Goal: Information Seeking & Learning: Learn about a topic

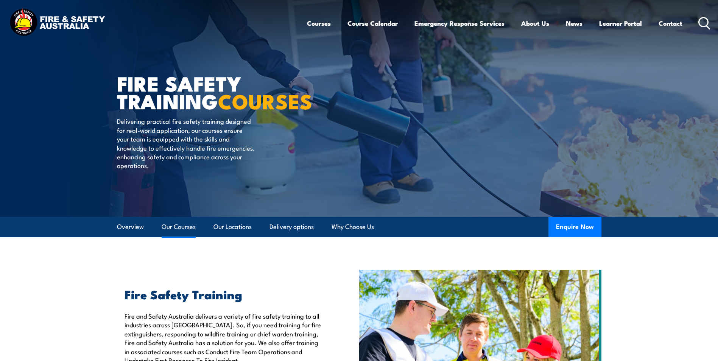
click at [181, 227] on link "Our Courses" at bounding box center [179, 227] width 34 height 20
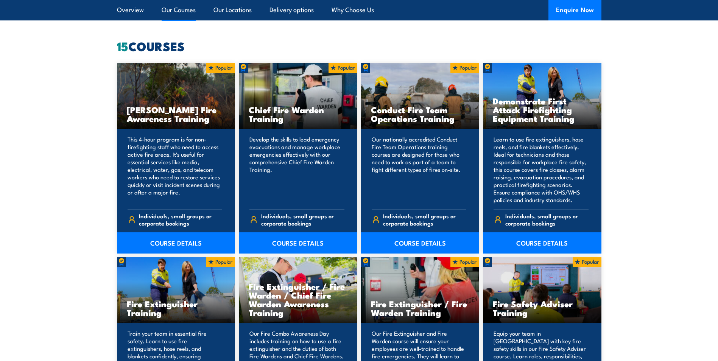
scroll to position [574, 0]
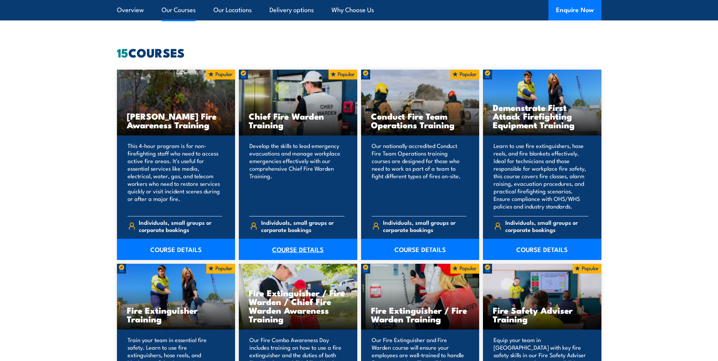
click at [306, 247] on link "COURSE DETAILS" at bounding box center [298, 249] width 118 height 21
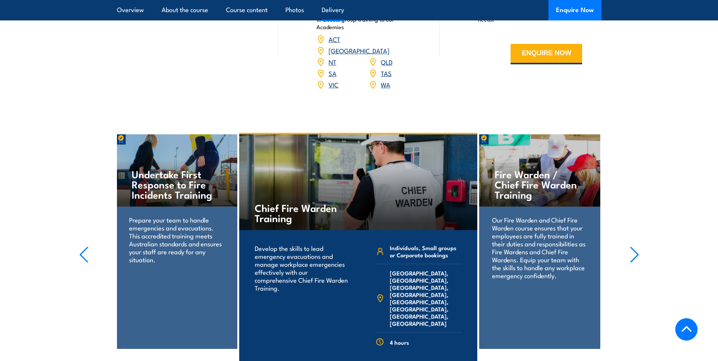
scroll to position [1179, 0]
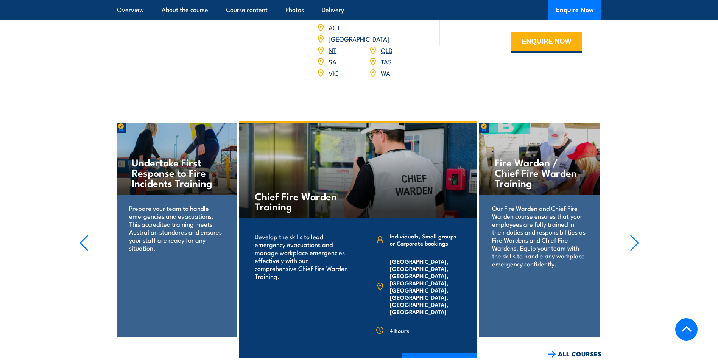
click at [633, 235] on icon "button" at bounding box center [633, 243] width 9 height 17
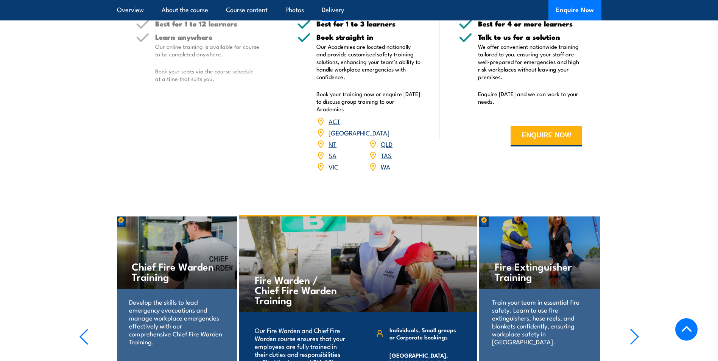
scroll to position [1135, 0]
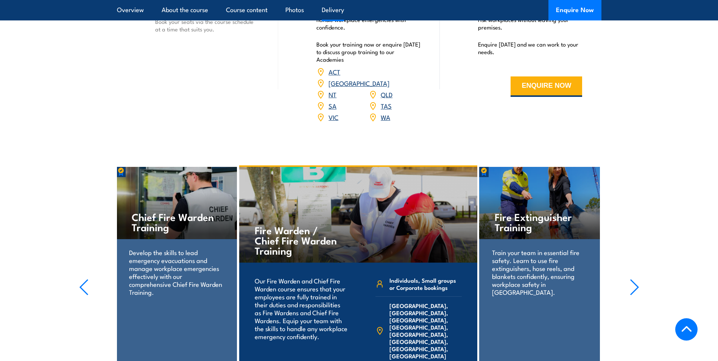
click at [88, 279] on icon "button" at bounding box center [83, 287] width 9 height 17
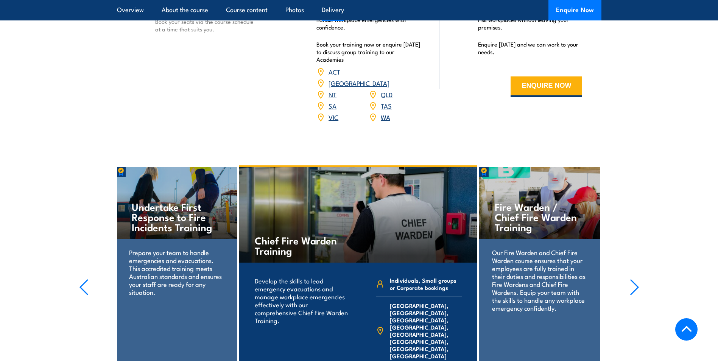
click at [88, 279] on icon "button" at bounding box center [83, 287] width 9 height 17
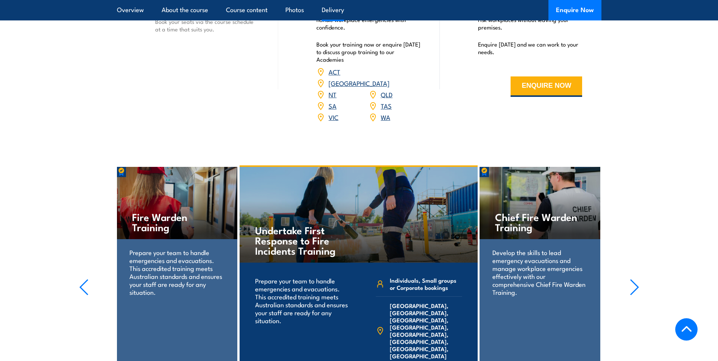
click at [88, 279] on icon "button" at bounding box center [83, 287] width 9 height 17
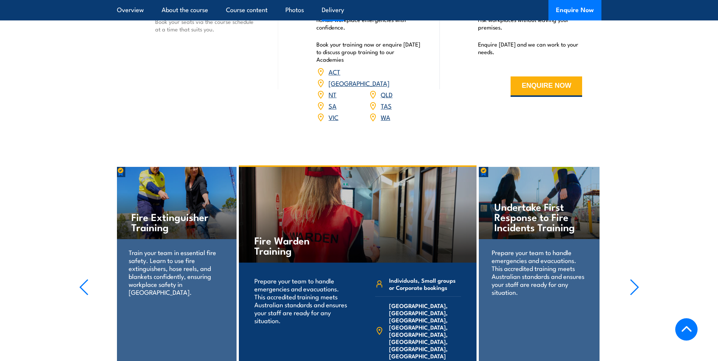
click at [88, 279] on icon "button" at bounding box center [83, 287] width 9 height 17
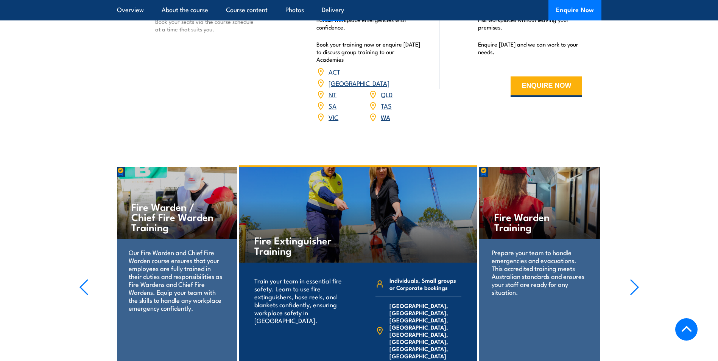
click at [88, 279] on icon "button" at bounding box center [83, 287] width 9 height 17
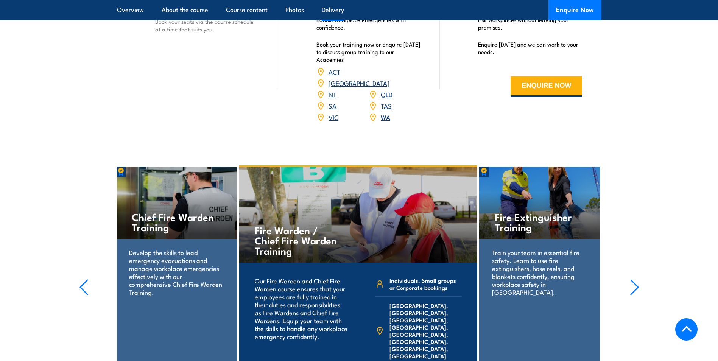
click at [85, 279] on icon "button" at bounding box center [83, 287] width 9 height 17
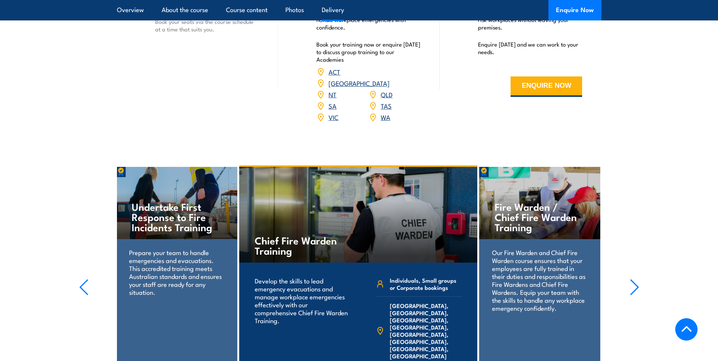
click at [85, 279] on icon "button" at bounding box center [83, 287] width 9 height 17
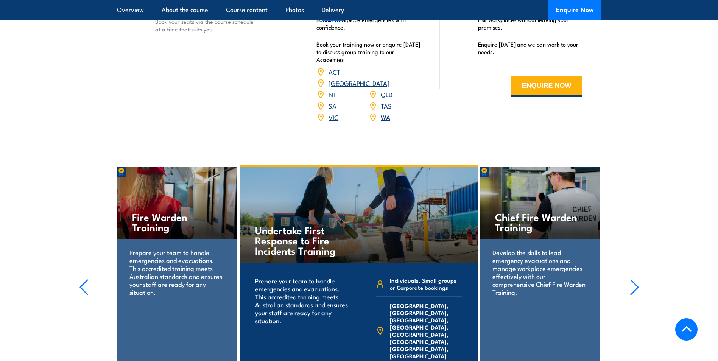
click at [638, 279] on icon "button" at bounding box center [633, 287] width 9 height 17
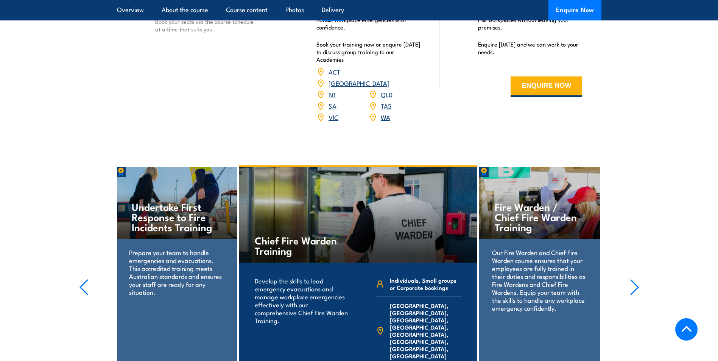
click at [636, 279] on icon "button" at bounding box center [633, 287] width 9 height 17
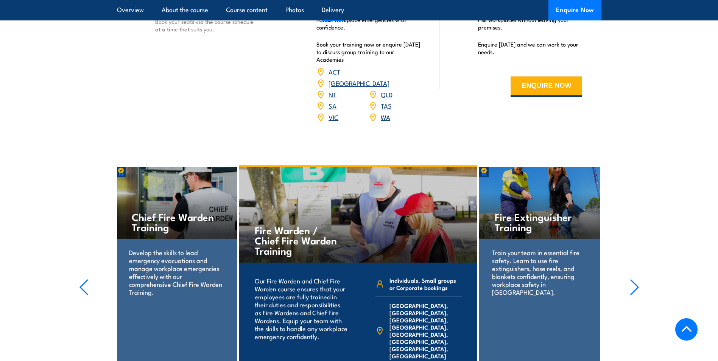
click at [636, 279] on icon "button" at bounding box center [633, 287] width 9 height 17
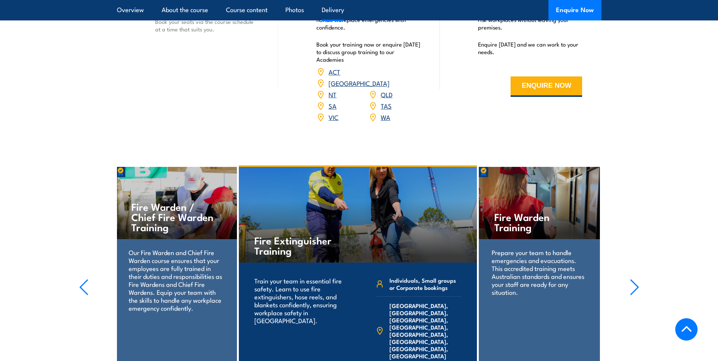
click at [636, 279] on icon "button" at bounding box center [633, 287] width 9 height 17
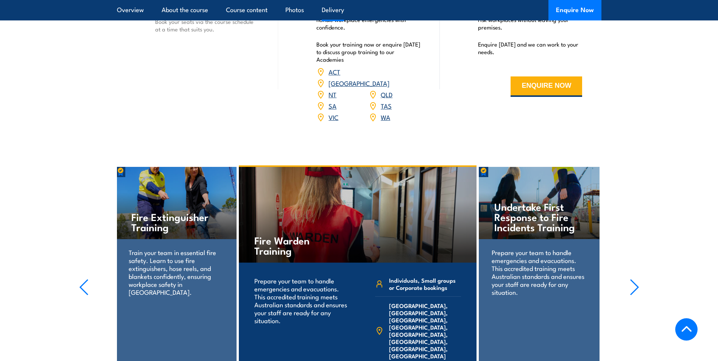
click at [636, 279] on icon "button" at bounding box center [633, 287] width 9 height 17
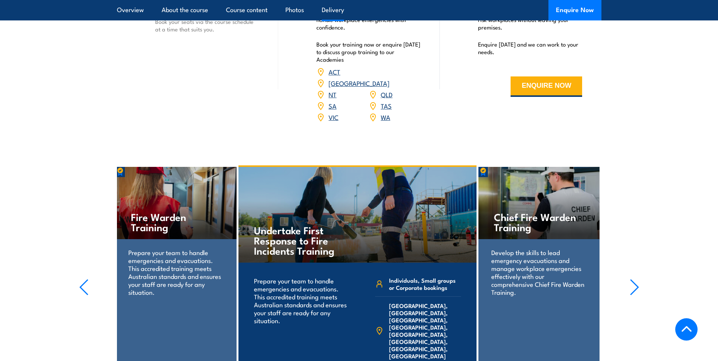
click at [636, 279] on icon "button" at bounding box center [633, 287] width 9 height 17
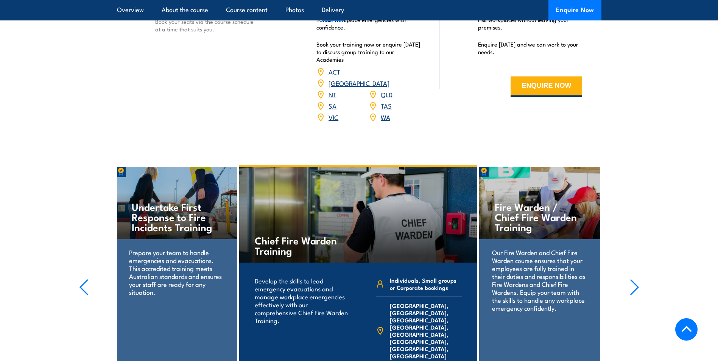
click at [636, 279] on icon "button" at bounding box center [633, 287] width 9 height 17
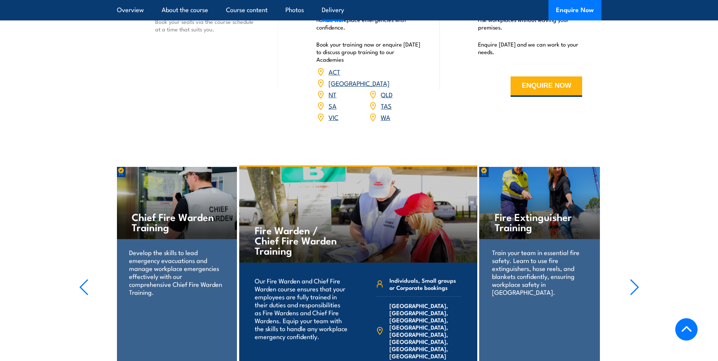
click at [635, 280] on icon "button" at bounding box center [634, 287] width 8 height 15
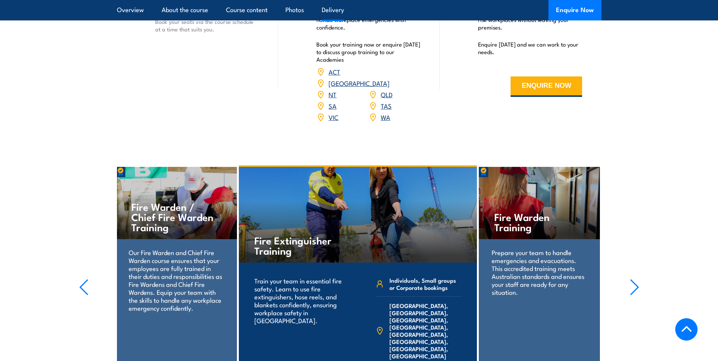
click at [635, 280] on icon "button" at bounding box center [634, 287] width 8 height 15
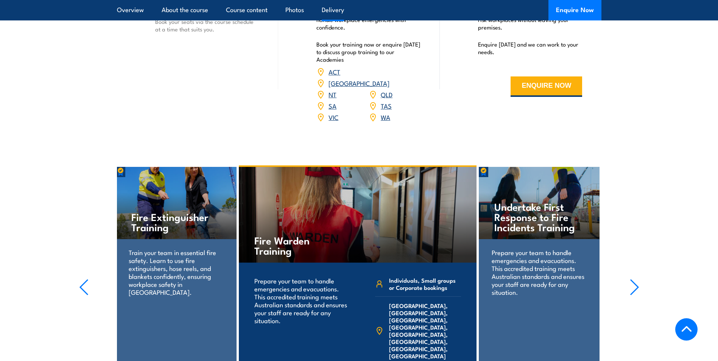
click at [635, 280] on icon "button" at bounding box center [634, 287] width 8 height 15
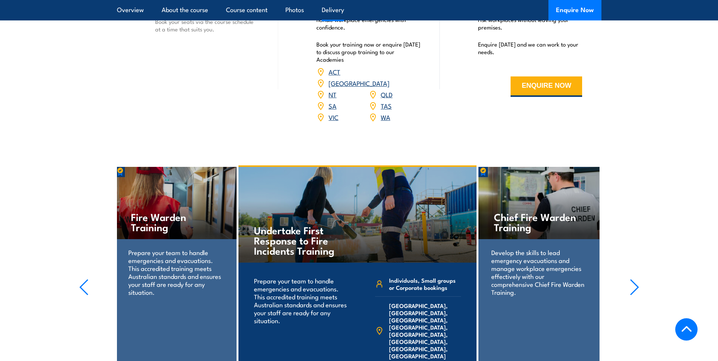
click at [635, 280] on icon "button" at bounding box center [634, 287] width 8 height 15
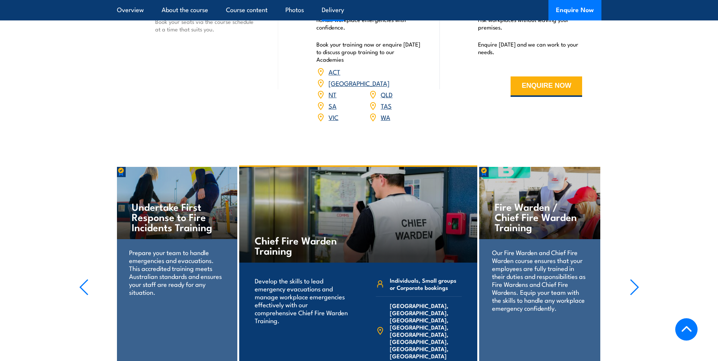
click at [632, 279] on icon "button" at bounding box center [633, 287] width 9 height 17
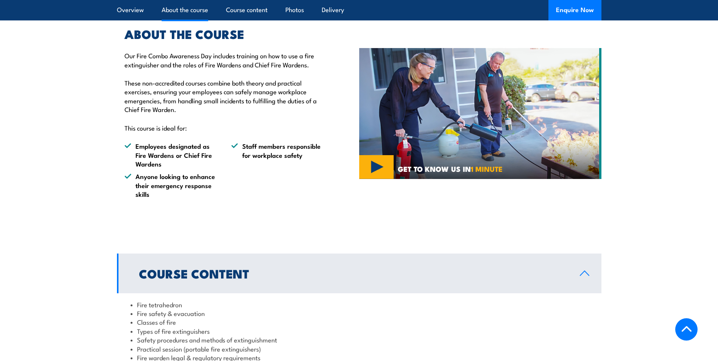
scroll to position [227, 0]
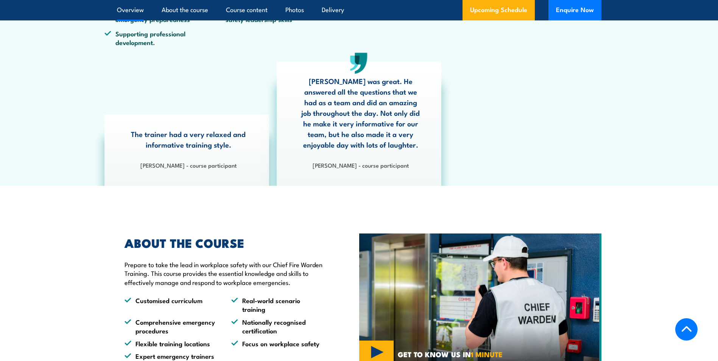
scroll to position [227, 0]
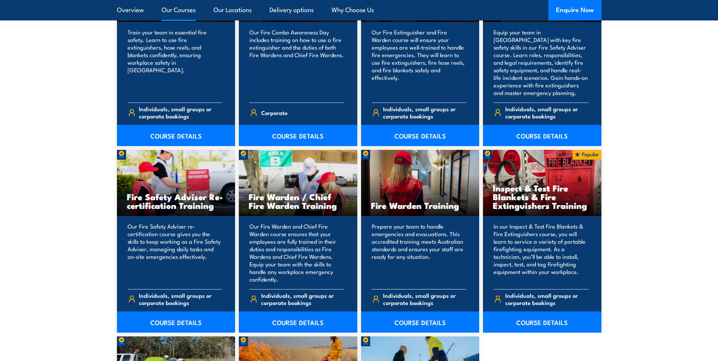
scroll to position [914, 0]
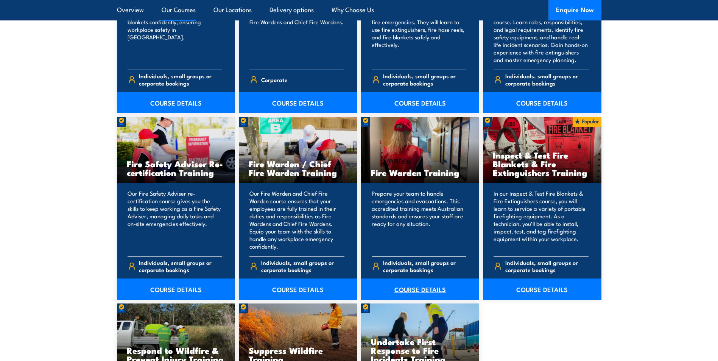
click at [413, 285] on link "COURSE DETAILS" at bounding box center [420, 288] width 118 height 21
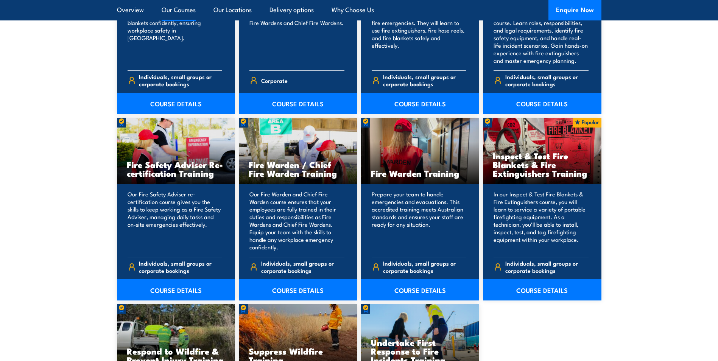
scroll to position [914, 0]
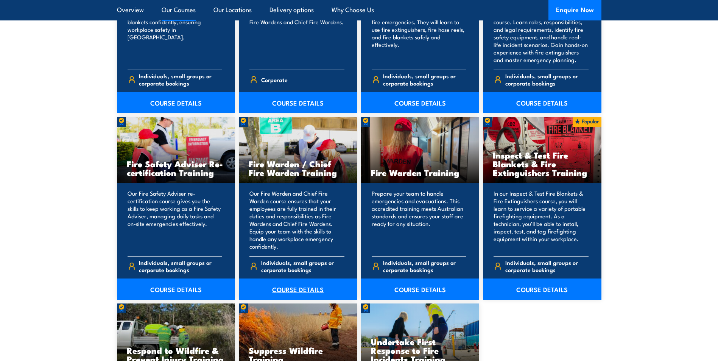
click at [291, 287] on link "COURSE DETAILS" at bounding box center [298, 288] width 118 height 21
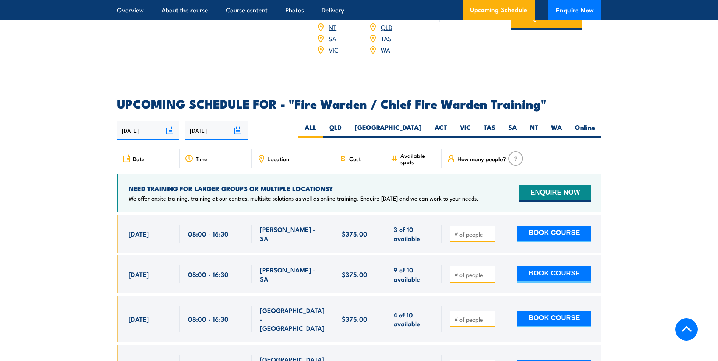
scroll to position [1248, 0]
